Goal: Transaction & Acquisition: Purchase product/service

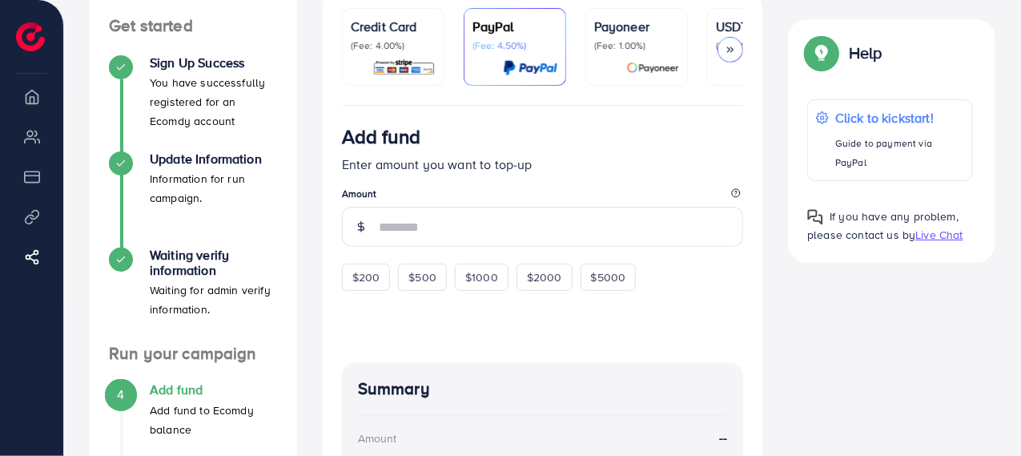
scroll to position [163, 0]
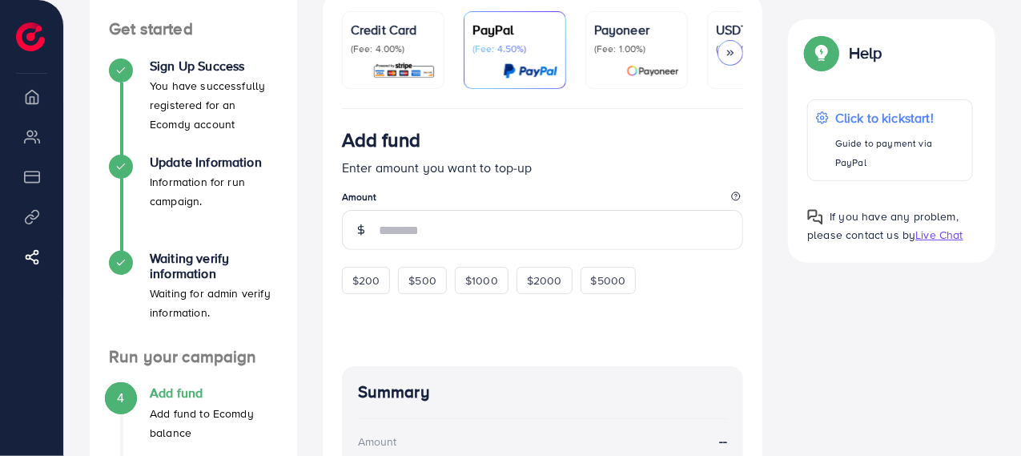
click at [493, 171] on p "Enter amount you want to top-up" at bounding box center [543, 167] width 402 height 19
click at [404, 47] on p "(Fee: 4.00%)" at bounding box center [393, 48] width 85 height 13
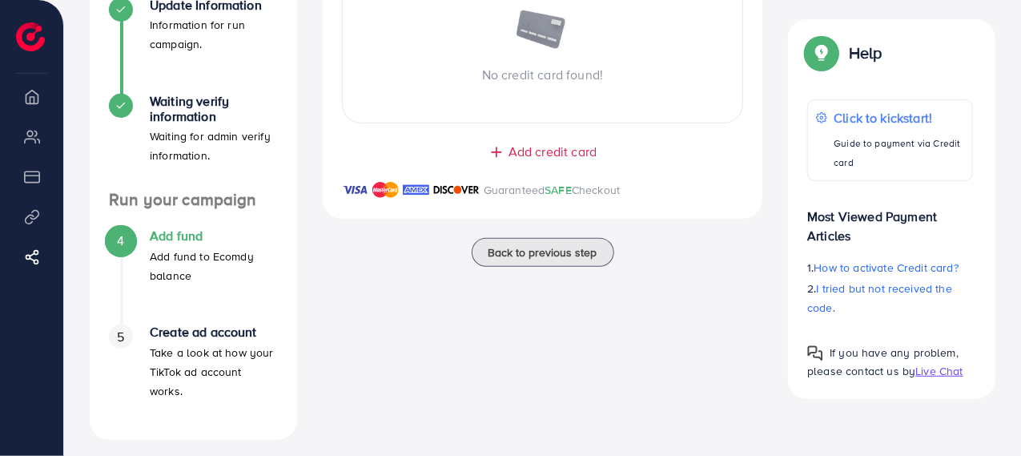
scroll to position [330, 0]
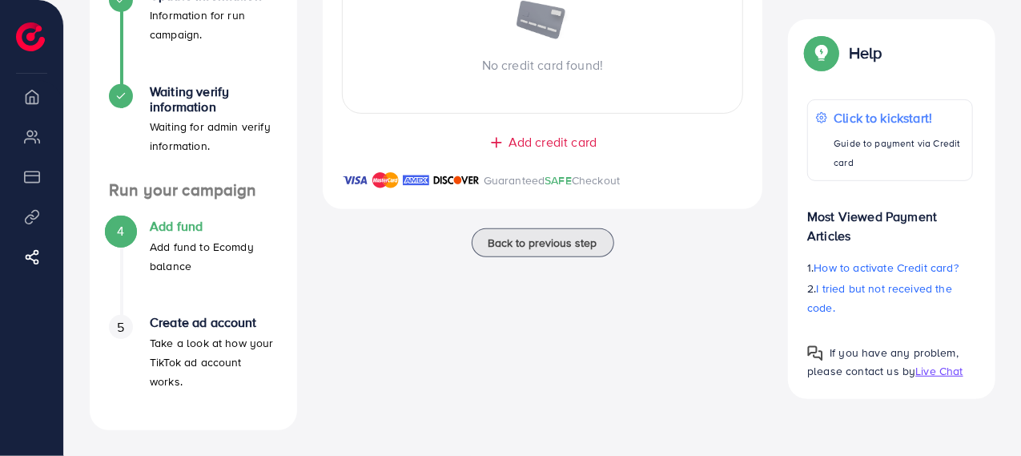
click at [1020, 283] on div "A quick setup guide for your business. Get started Sign Up Success You have suc…" at bounding box center [542, 62] width 957 height 785
drag, startPoint x: 1020, startPoint y: 283, endPoint x: 1024, endPoint y: 227, distance: 56.2
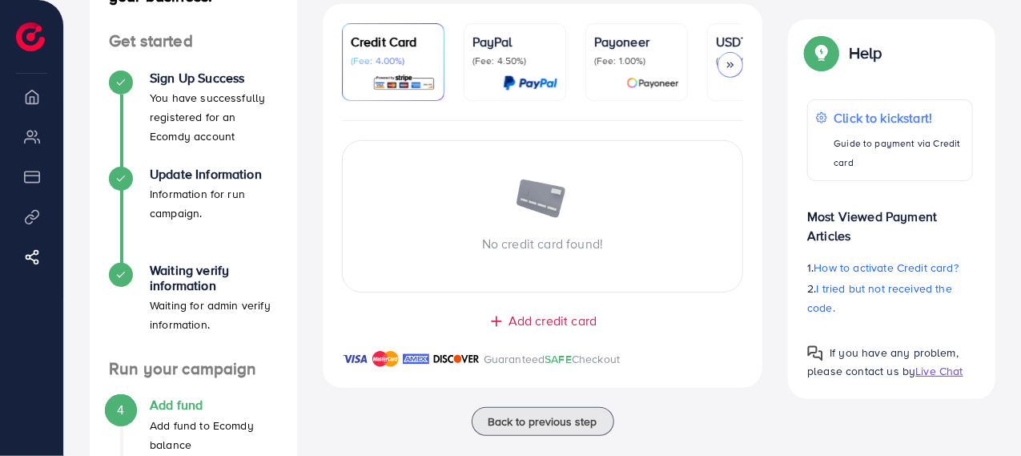
scroll to position [147, 0]
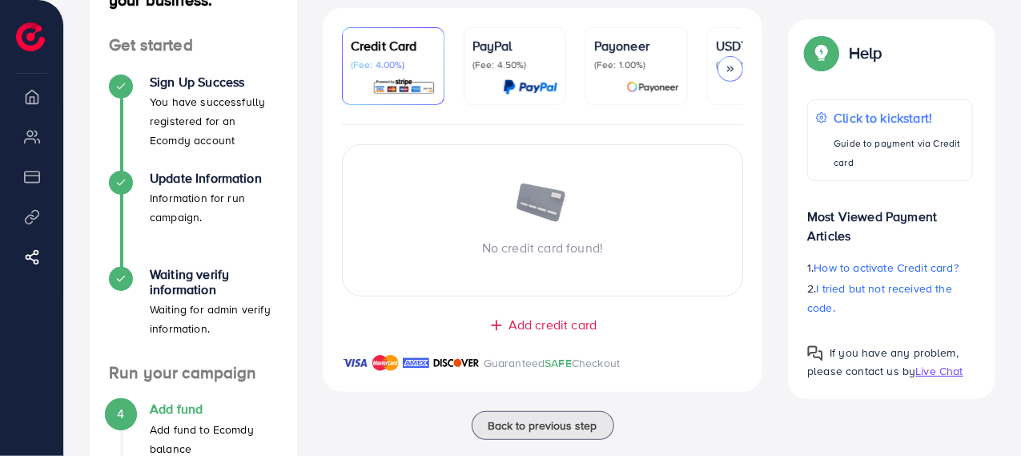
click at [540, 327] on span "Add credit card" at bounding box center [552, 324] width 88 height 18
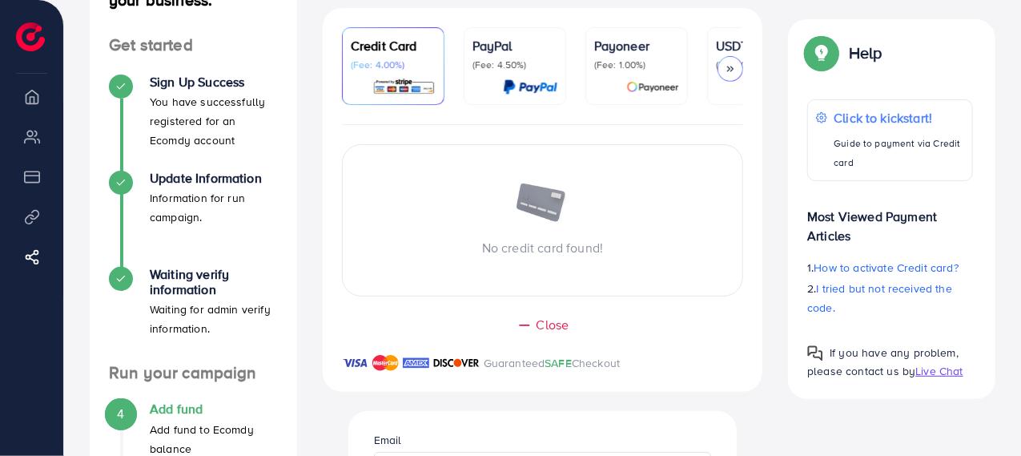
click at [532, 242] on p "No credit card found!" at bounding box center [543, 247] width 400 height 19
click at [536, 215] on img at bounding box center [543, 204] width 56 height 42
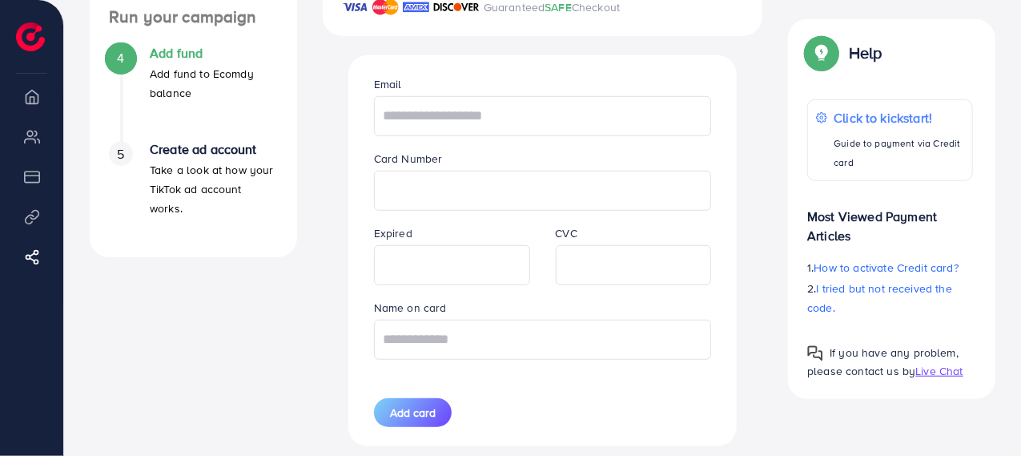
scroll to position [504, 0]
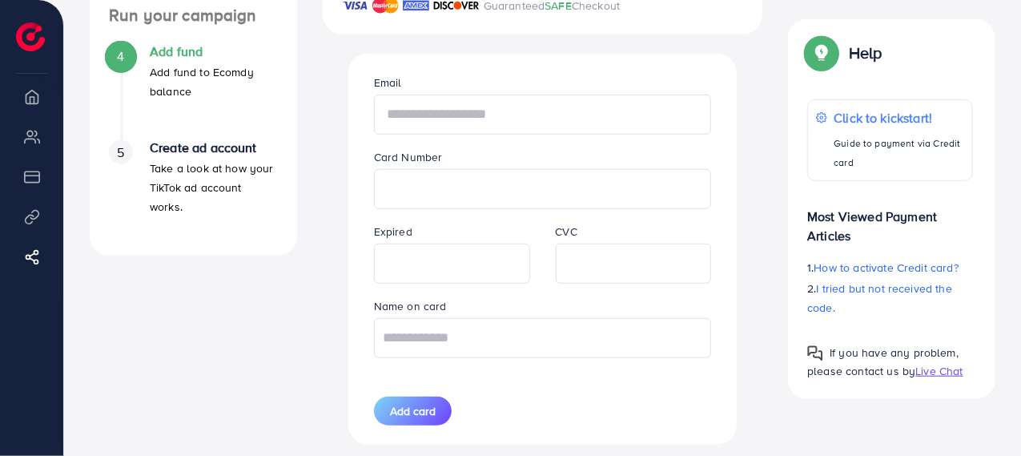
click at [405, 115] on input "text" at bounding box center [543, 114] width 338 height 40
type input "**********"
click at [541, 355] on input "text" at bounding box center [543, 338] width 338 height 40
type input "**********"
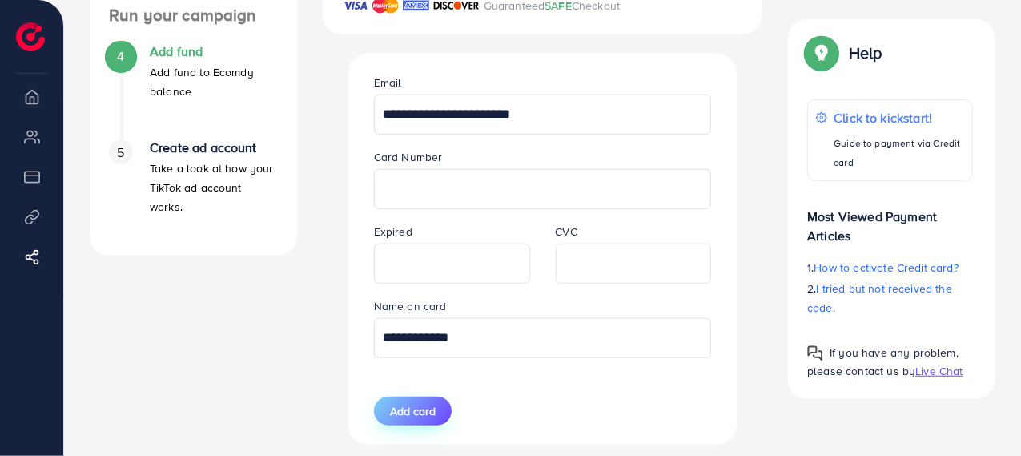
click at [429, 410] on span "Add card" at bounding box center [413, 411] width 46 height 16
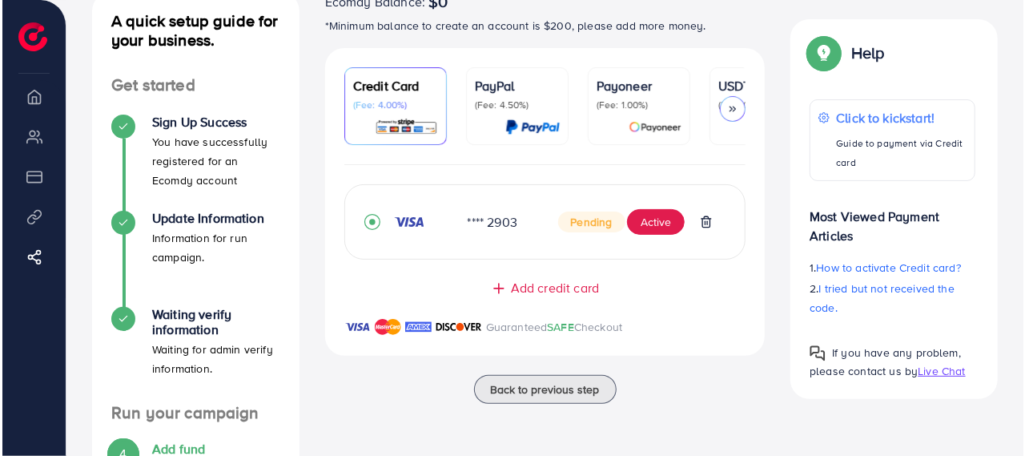
scroll to position [104, 0]
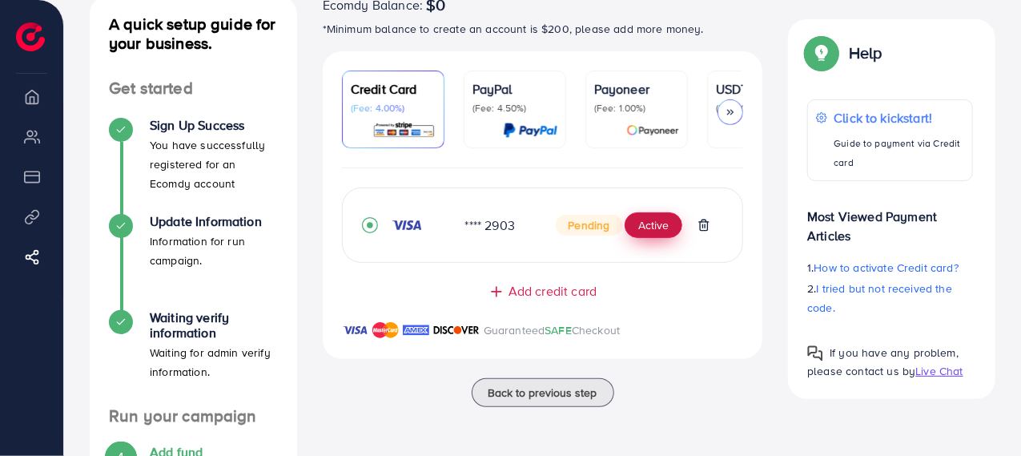
click at [647, 224] on button "Active" at bounding box center [654, 225] width 58 height 26
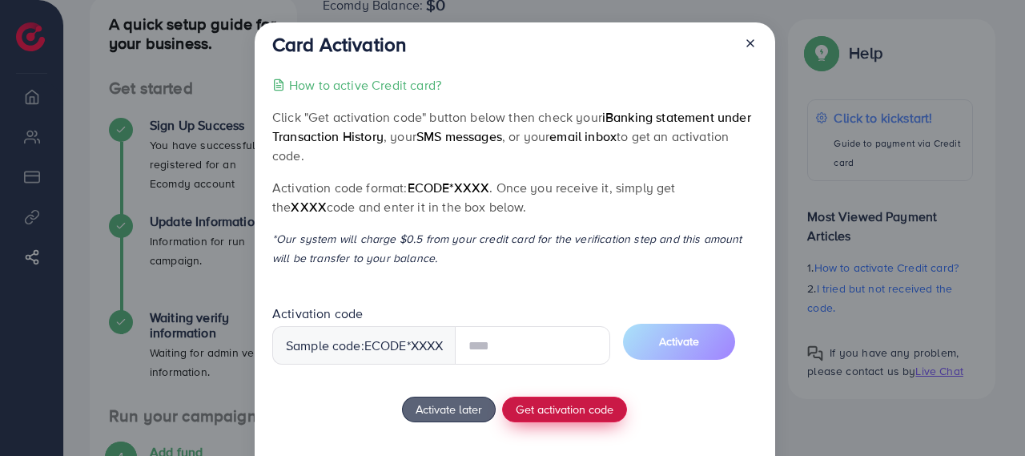
click at [523, 400] on div "How to active Credit card? Click "Get activation code" button below then check …" at bounding box center [514, 293] width 484 height 436
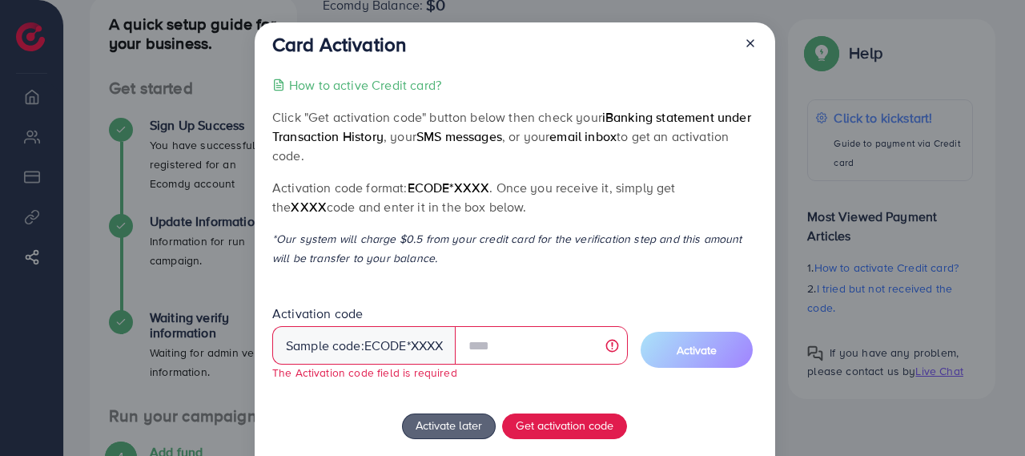
click at [333, 50] on h3 "Card Activation" at bounding box center [339, 44] width 134 height 23
click at [352, 85] on p "How to active Credit card?" at bounding box center [365, 84] width 152 height 19
click at [568, 422] on span "Get activation code" at bounding box center [565, 424] width 98 height 17
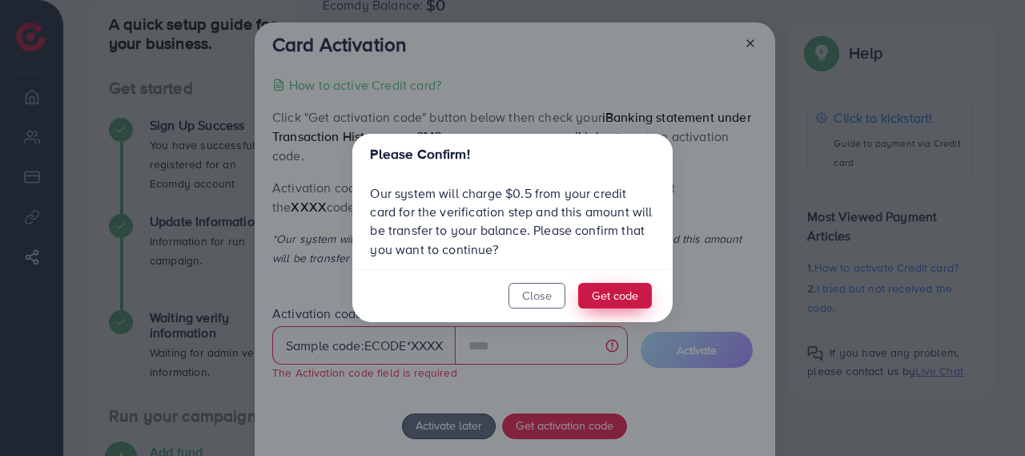
click at [612, 295] on button "Get code" at bounding box center [615, 296] width 74 height 26
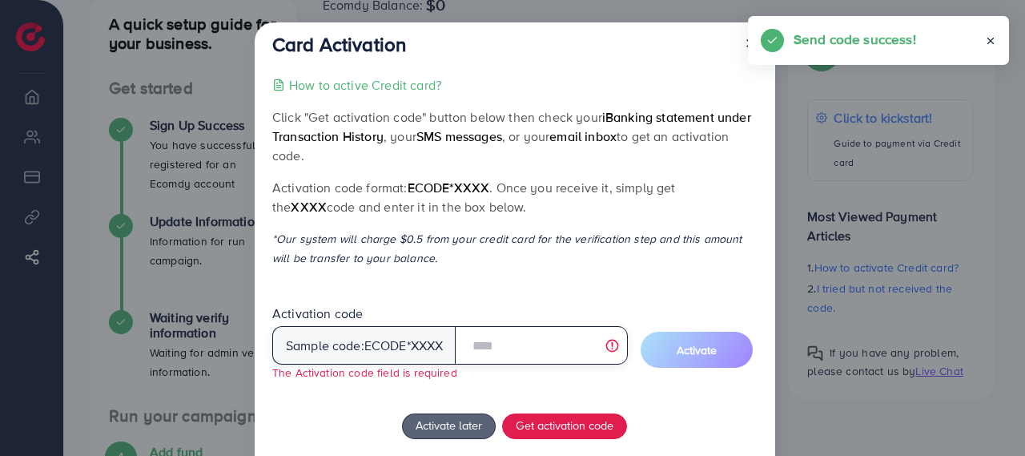
click at [533, 355] on input "text" at bounding box center [541, 345] width 172 height 38
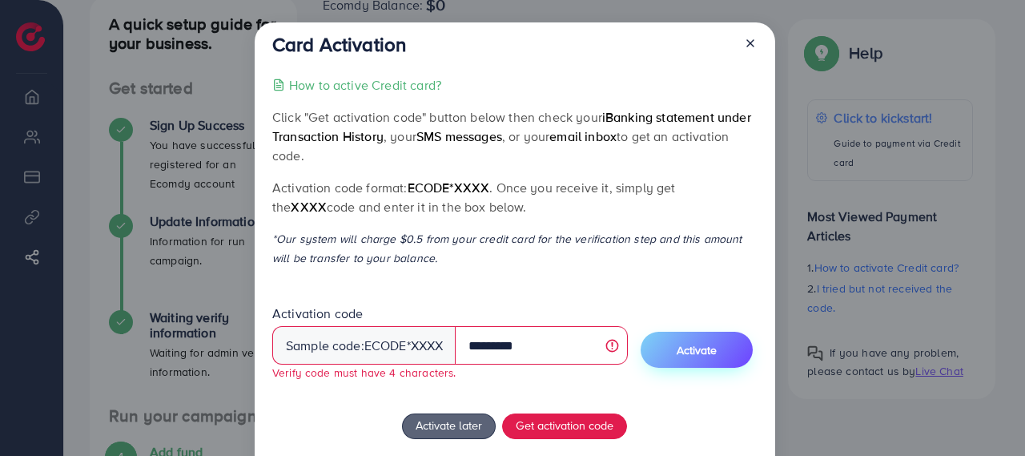
click at [677, 359] on button "Activate" at bounding box center [697, 349] width 112 height 36
click at [692, 354] on span "Activate" at bounding box center [697, 350] width 40 height 16
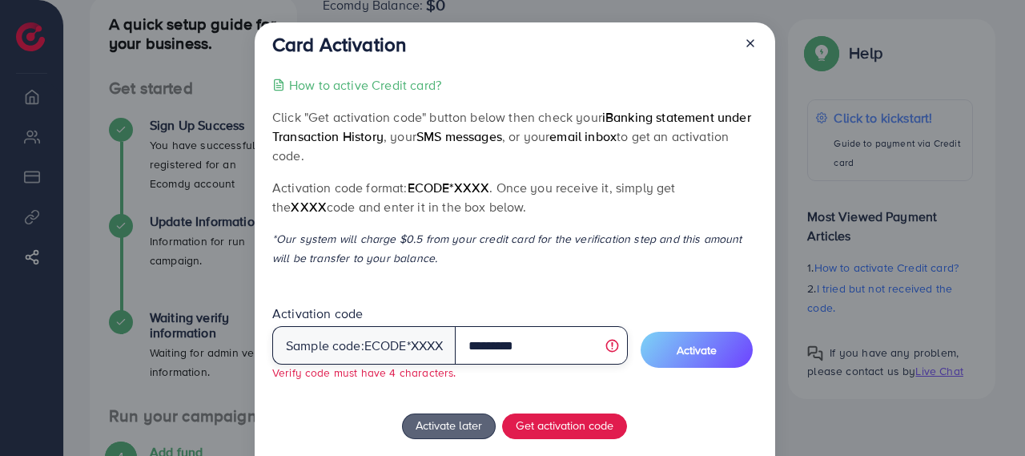
click at [511, 348] on input "*********" at bounding box center [541, 345] width 172 height 38
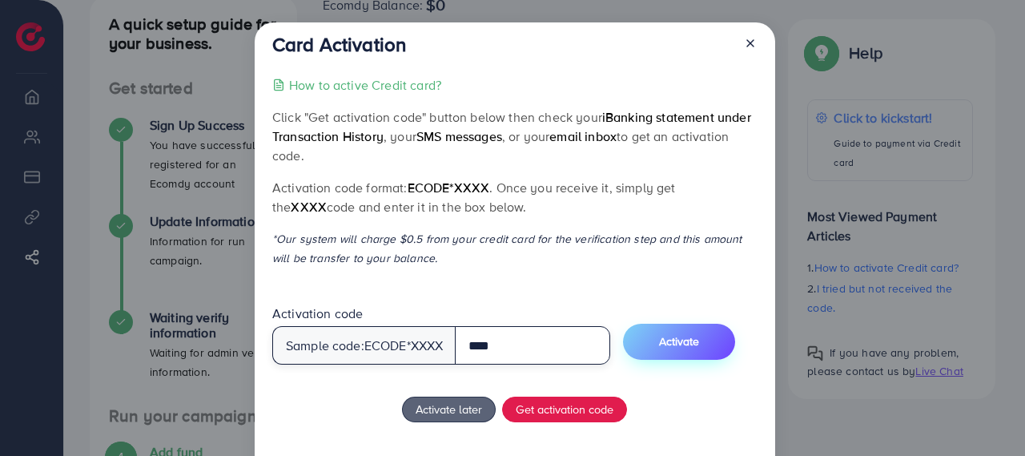
type input "****"
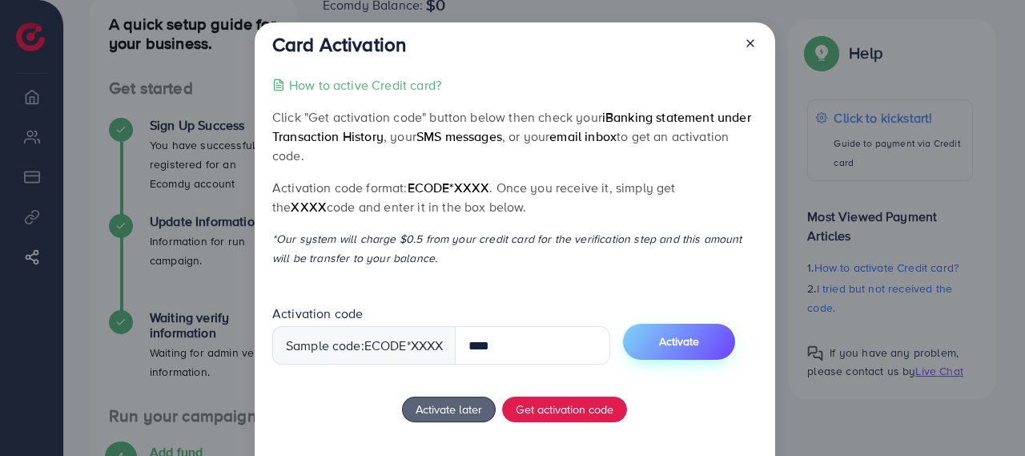
click at [697, 351] on button "Activate" at bounding box center [679, 341] width 112 height 36
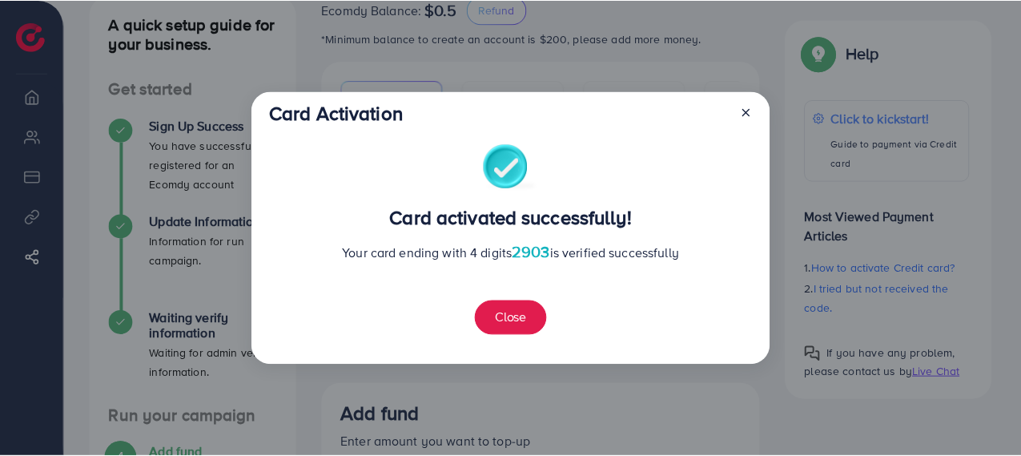
scroll to position [382, 0]
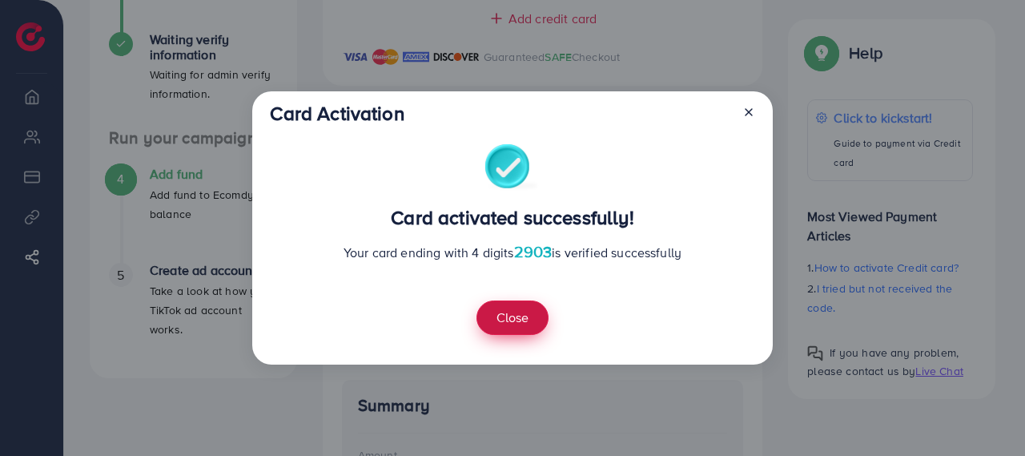
click at [515, 319] on button "Close" at bounding box center [512, 317] width 72 height 34
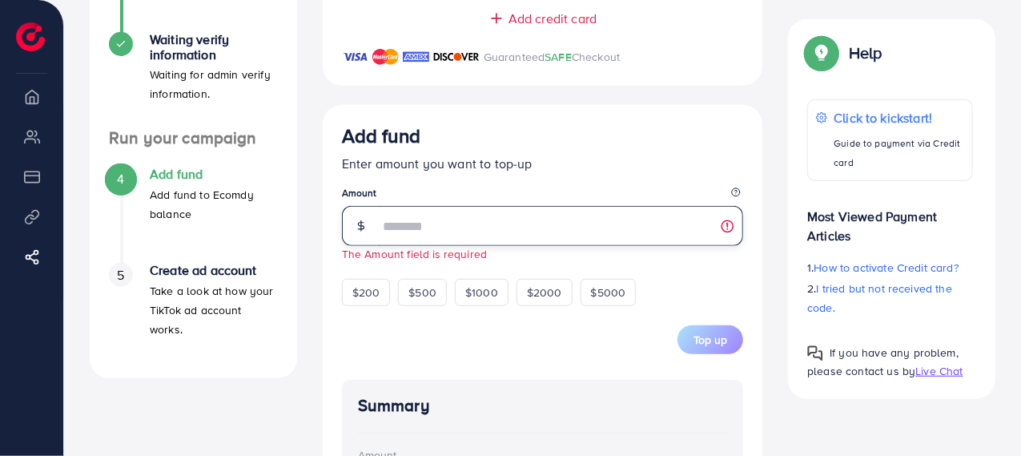
click at [404, 231] on input "number" at bounding box center [561, 226] width 365 height 40
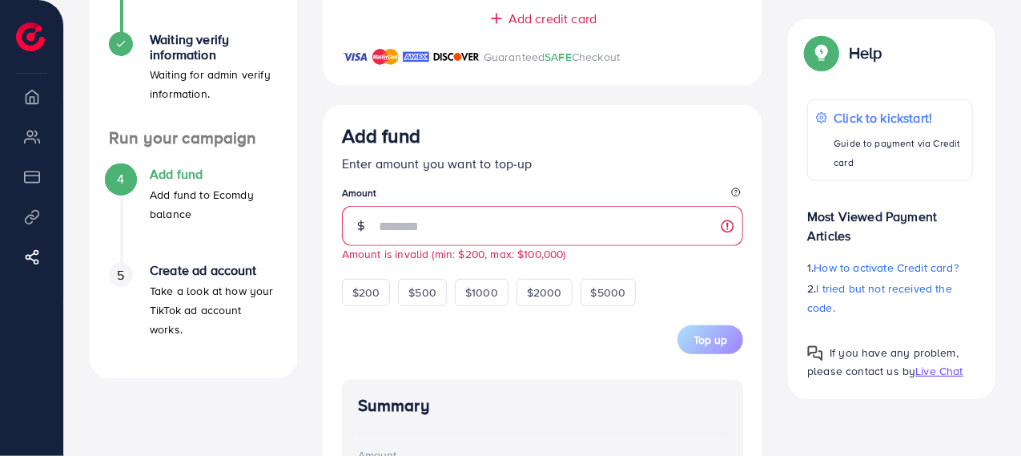
click at [480, 358] on div "Add fund Enter amount you want to top-up Amount ** Amount is invalid (min: $200…" at bounding box center [543, 396] width 402 height 544
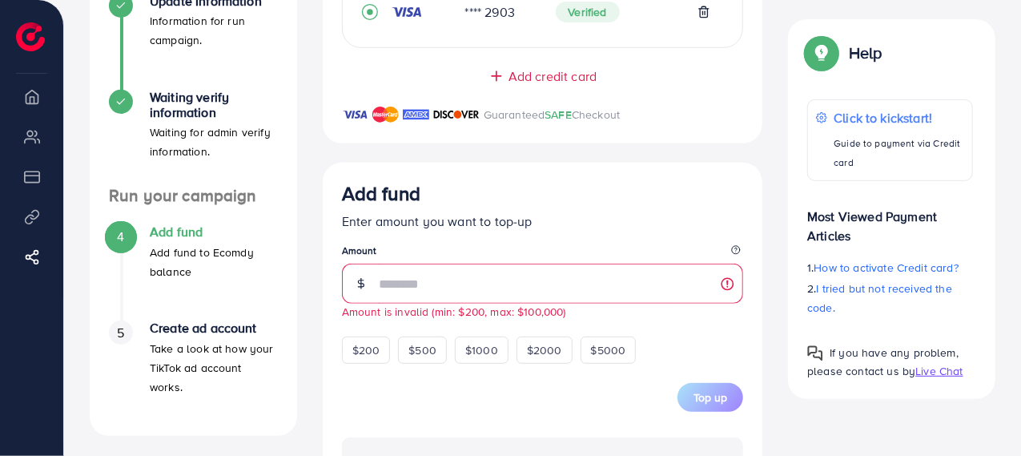
scroll to position [331, 0]
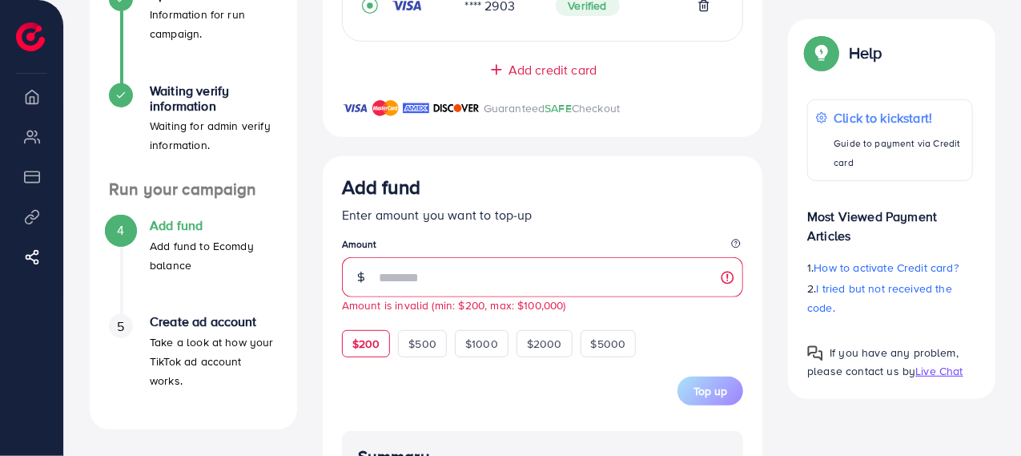
click at [376, 354] on div "$200" at bounding box center [366, 343] width 49 height 27
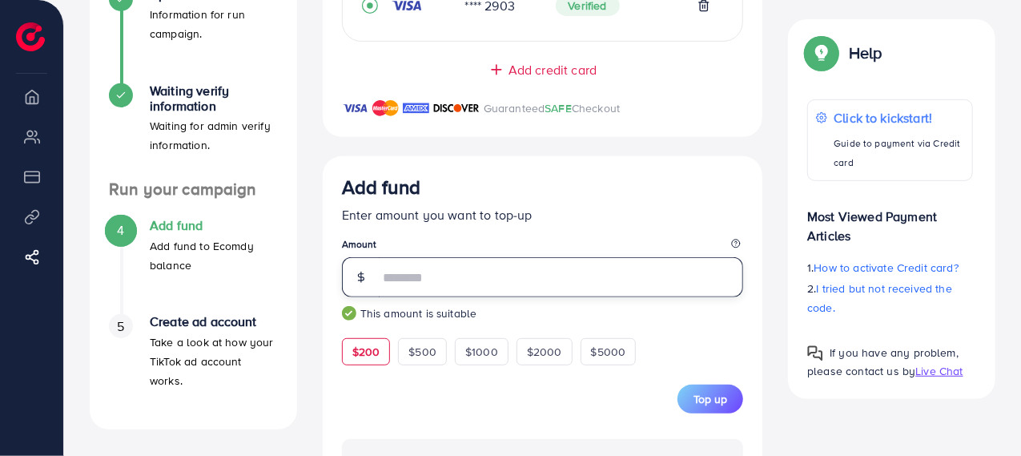
click at [408, 279] on input "***" at bounding box center [561, 277] width 365 height 40
type input "*"
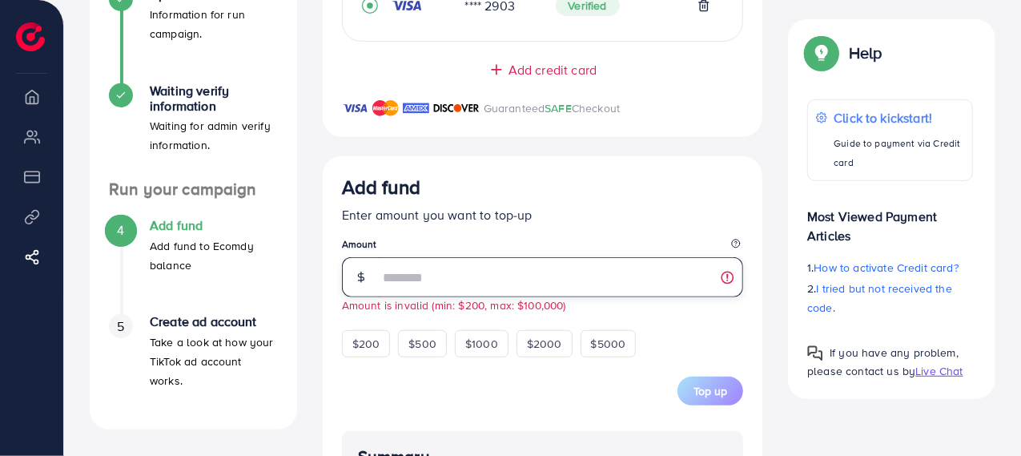
type input "**"
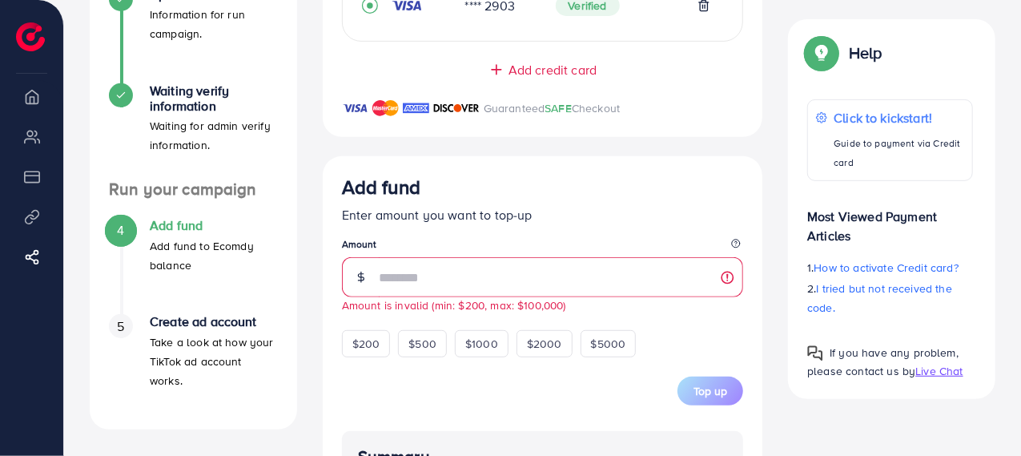
click at [588, 398] on div "Top up" at bounding box center [543, 390] width 402 height 29
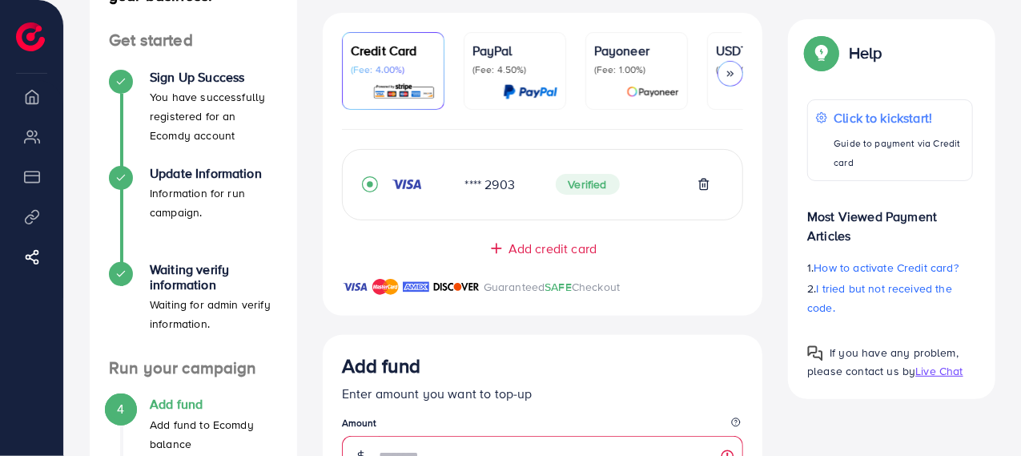
scroll to position [0, 0]
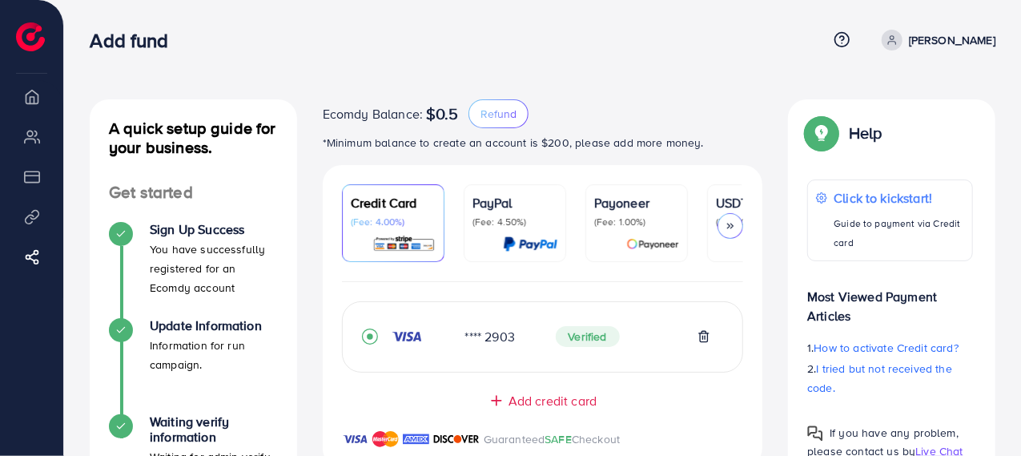
click at [34, 36] on img at bounding box center [30, 36] width 29 height 29
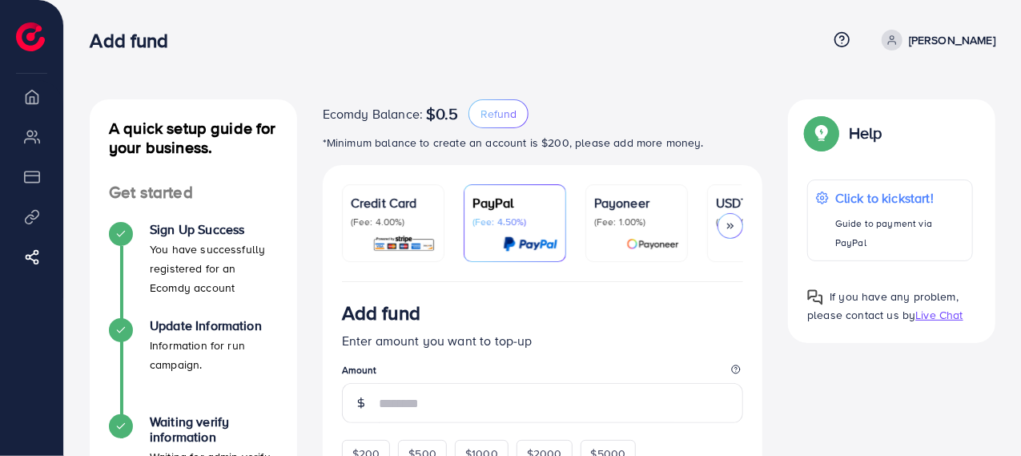
click at [352, 228] on div "Credit Card (Fee: 4.00%)" at bounding box center [393, 223] width 85 height 60
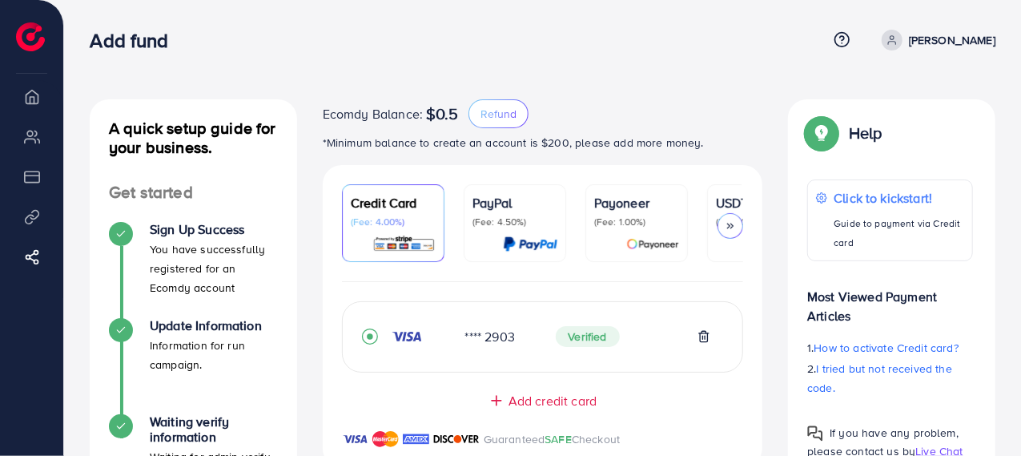
click at [974, 39] on p "[PERSON_NAME]" at bounding box center [952, 39] width 86 height 19
click at [34, 101] on li "Overview" at bounding box center [31, 96] width 63 height 32
